Goal: Task Accomplishment & Management: Complete application form

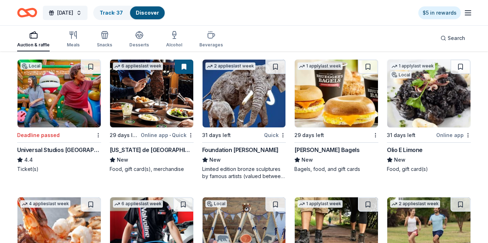
scroll to position [2836, 0]
click at [457, 97] on img at bounding box center [428, 94] width 83 height 68
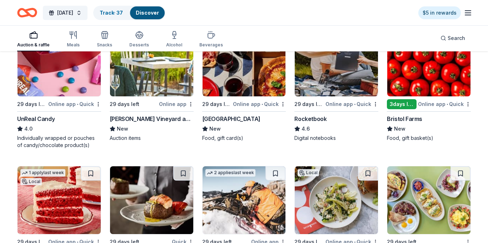
scroll to position [3274, 0]
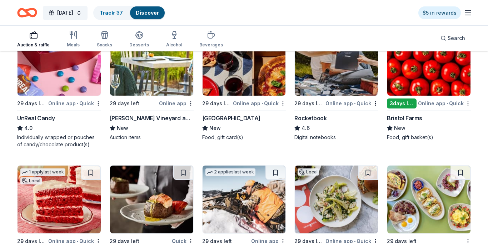
click at [423, 64] on img at bounding box center [428, 62] width 83 height 68
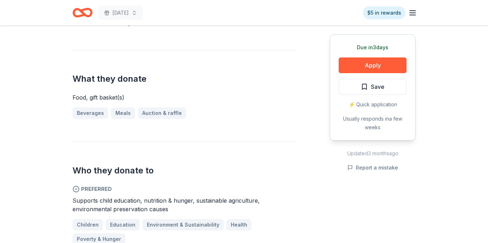
scroll to position [361, 0]
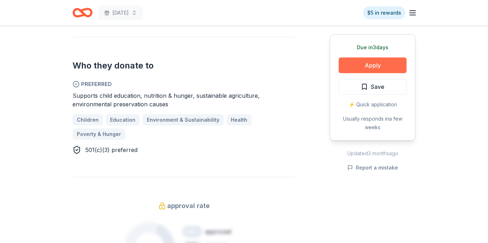
click at [350, 65] on button "Apply" at bounding box center [373, 66] width 68 height 16
